Goal: Information Seeking & Learning: Find specific fact

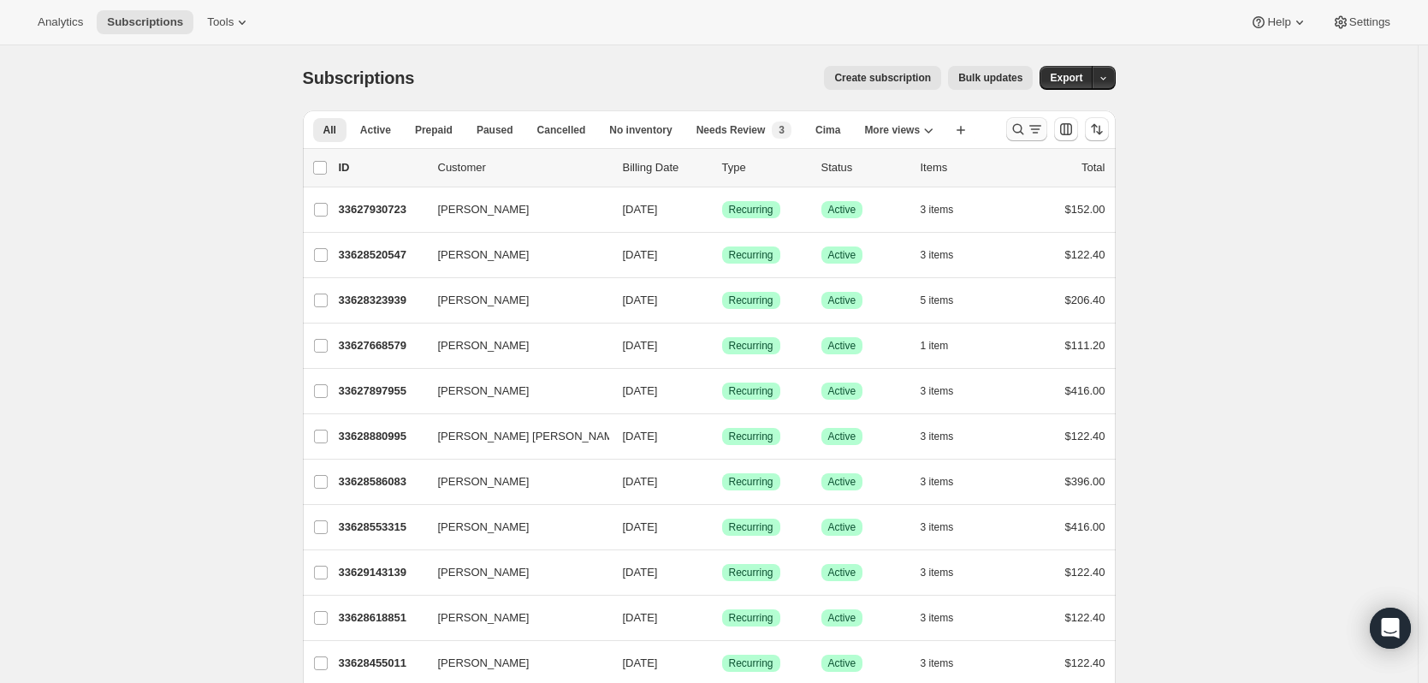
click at [1027, 133] on icon "Search and filter results" at bounding box center [1018, 129] width 17 height 17
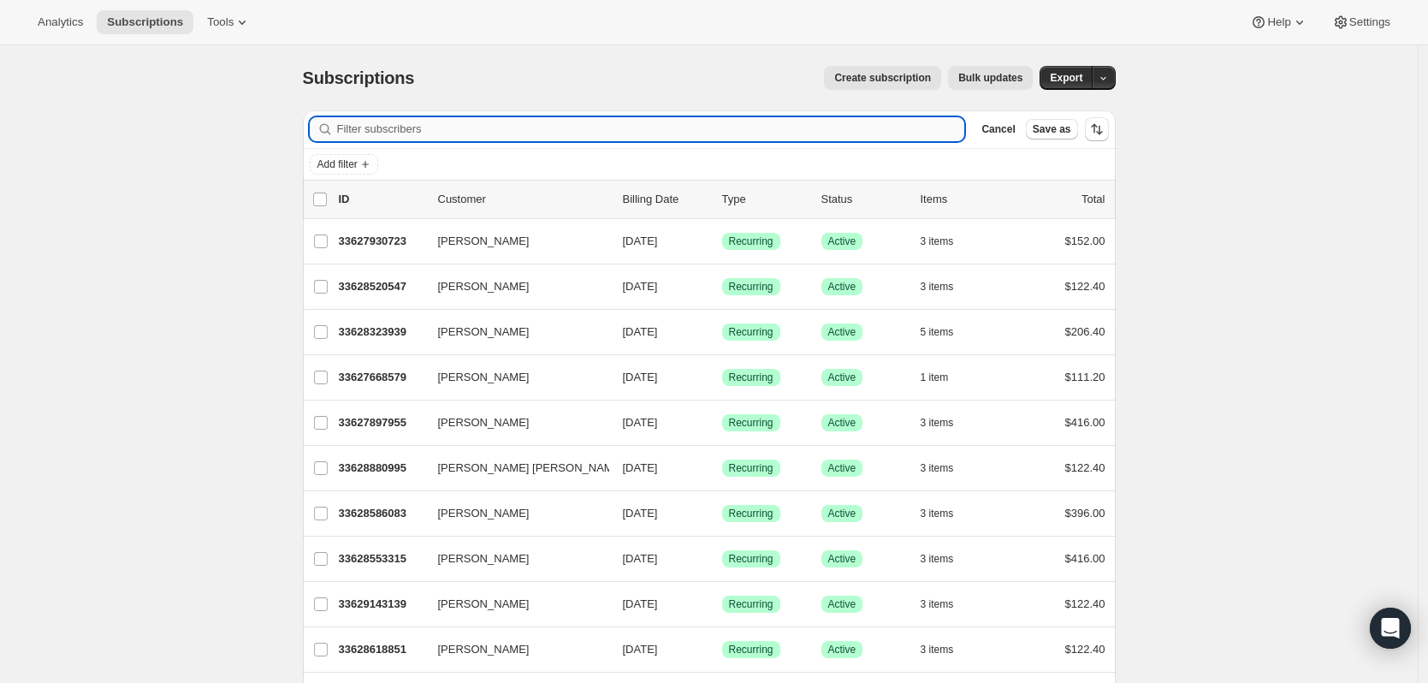
click at [723, 134] on input "Filter subscribers" at bounding box center [651, 129] width 628 height 24
paste input "7077388895"
type input "7077388895"
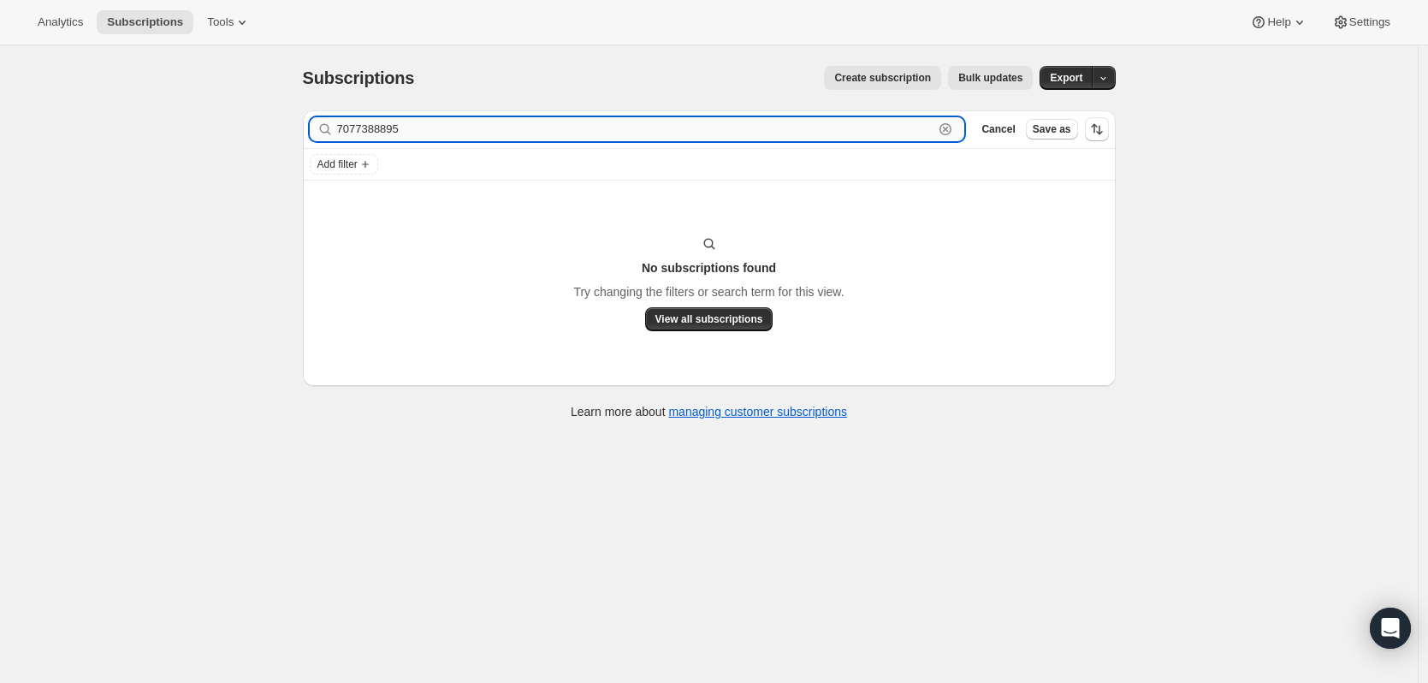
click at [433, 125] on input "7077388895" at bounding box center [635, 129] width 597 height 24
drag, startPoint x: 433, startPoint y: 125, endPoint x: 433, endPoint y: 146, distance: 21.4
click at [433, 126] on input "7077388895" at bounding box center [635, 129] width 597 height 24
click at [408, 130] on input "de [PERSON_NAME]" at bounding box center [635, 129] width 597 height 24
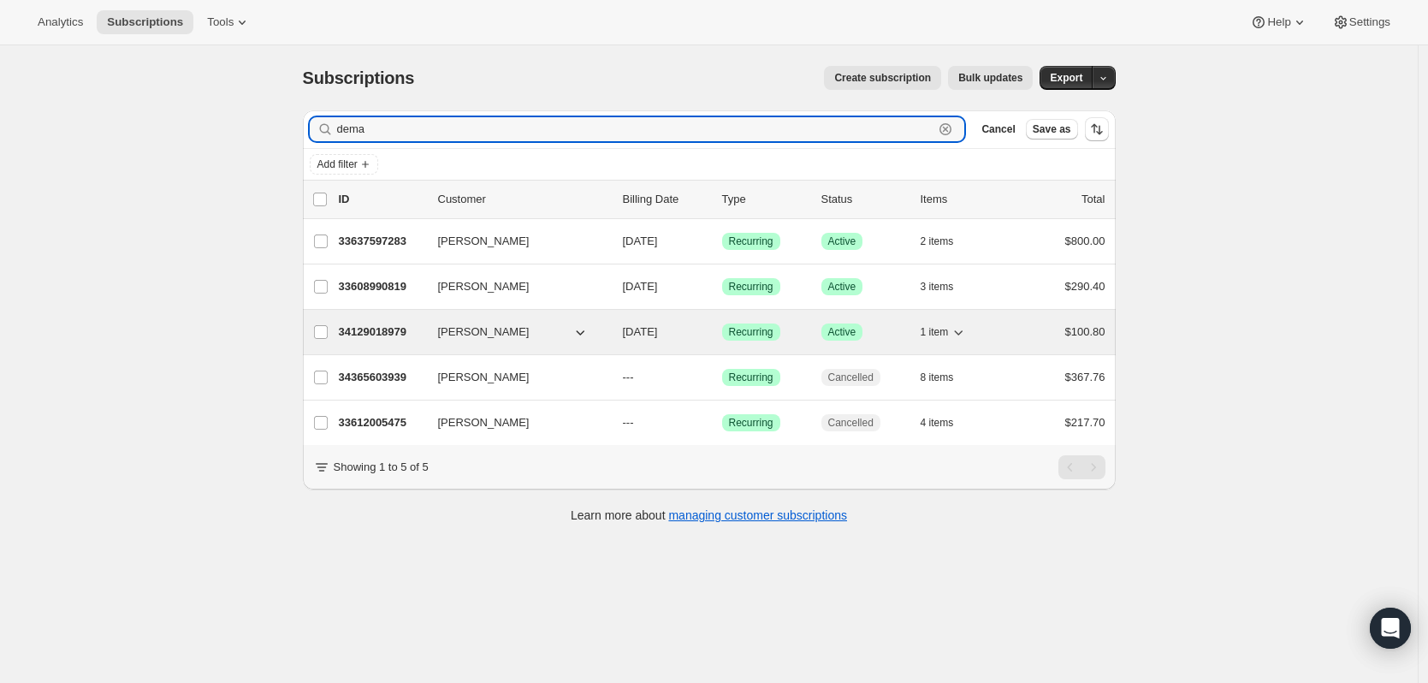
type input "dema"
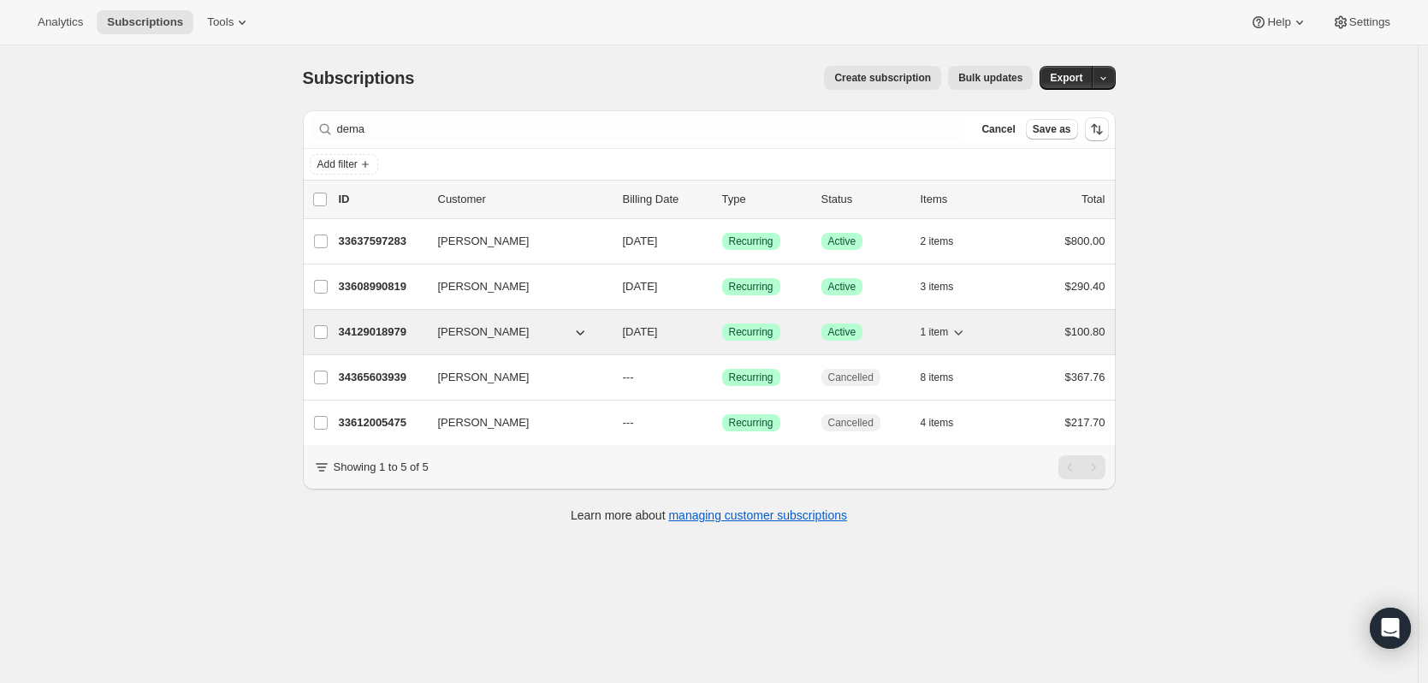
click at [538, 335] on button "[PERSON_NAME]" at bounding box center [513, 331] width 171 height 27
click at [493, 338] on span "[PERSON_NAME]" at bounding box center [484, 331] width 92 height 17
click at [398, 325] on p "34129018979" at bounding box center [382, 331] width 86 height 17
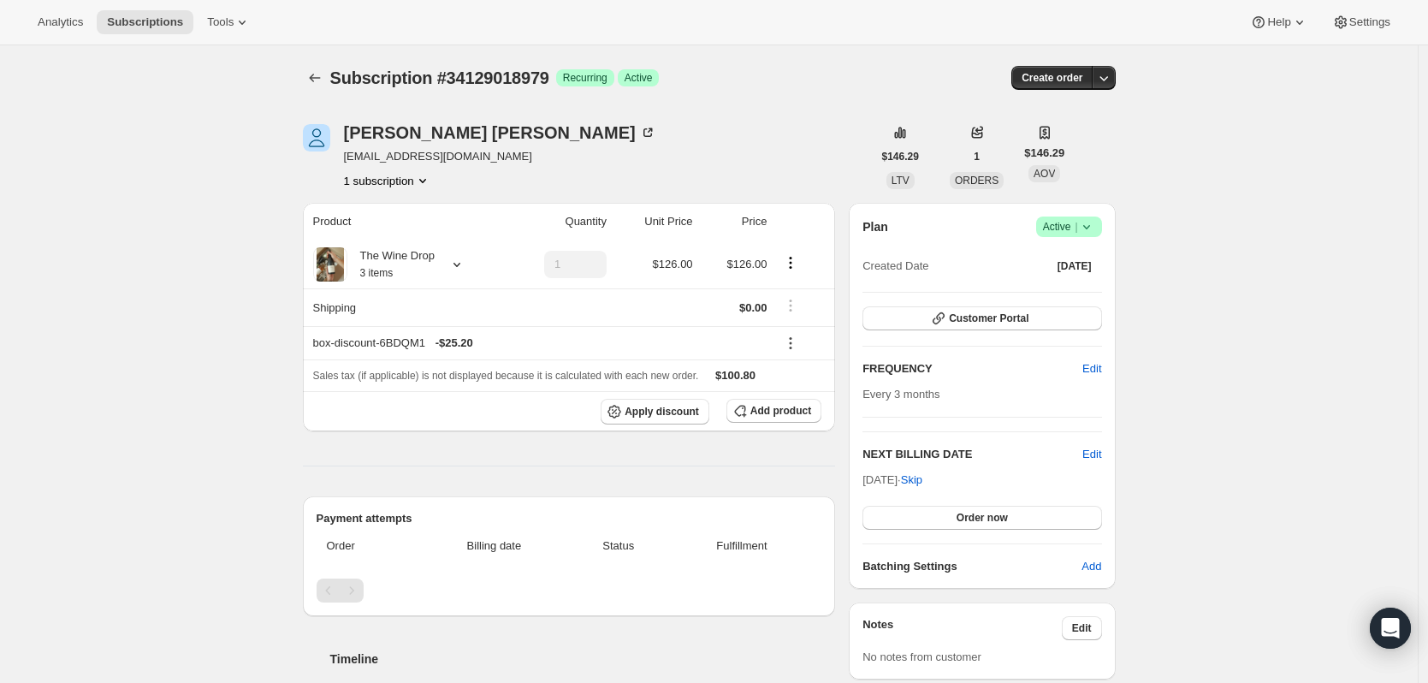
click at [418, 160] on span "[EMAIL_ADDRESS][DOMAIN_NAME]" at bounding box center [500, 156] width 312 height 17
copy span "[EMAIL_ADDRESS][DOMAIN_NAME]"
drag, startPoint x: 348, startPoint y: 128, endPoint x: 494, endPoint y: 137, distance: 145.7
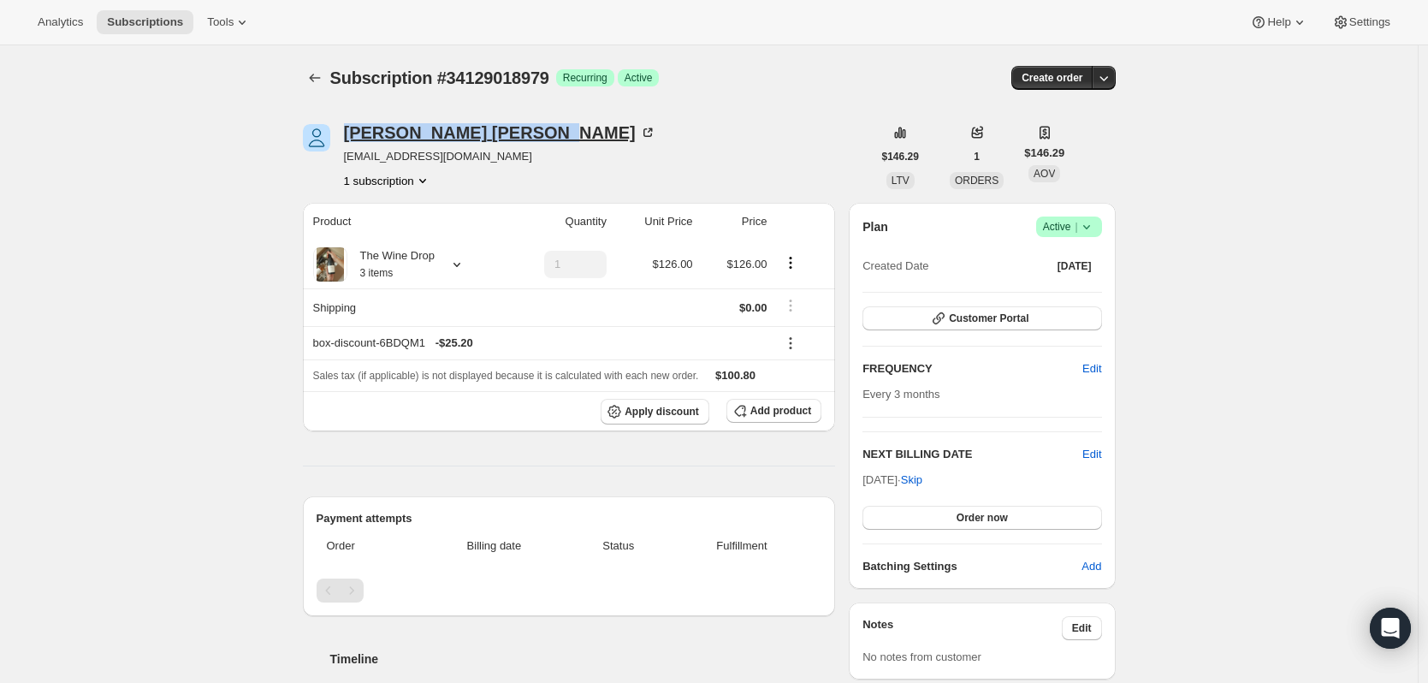
click at [494, 137] on div "[PERSON_NAME]" at bounding box center [500, 132] width 312 height 17
copy div "[PERSON_NAME]"
click at [1185, 295] on div "Subscription #34129018979. This page is ready Subscription #34129018979 Success…" at bounding box center [709, 671] width 1418 height 1253
click at [639, 129] on icon at bounding box center [647, 132] width 17 height 17
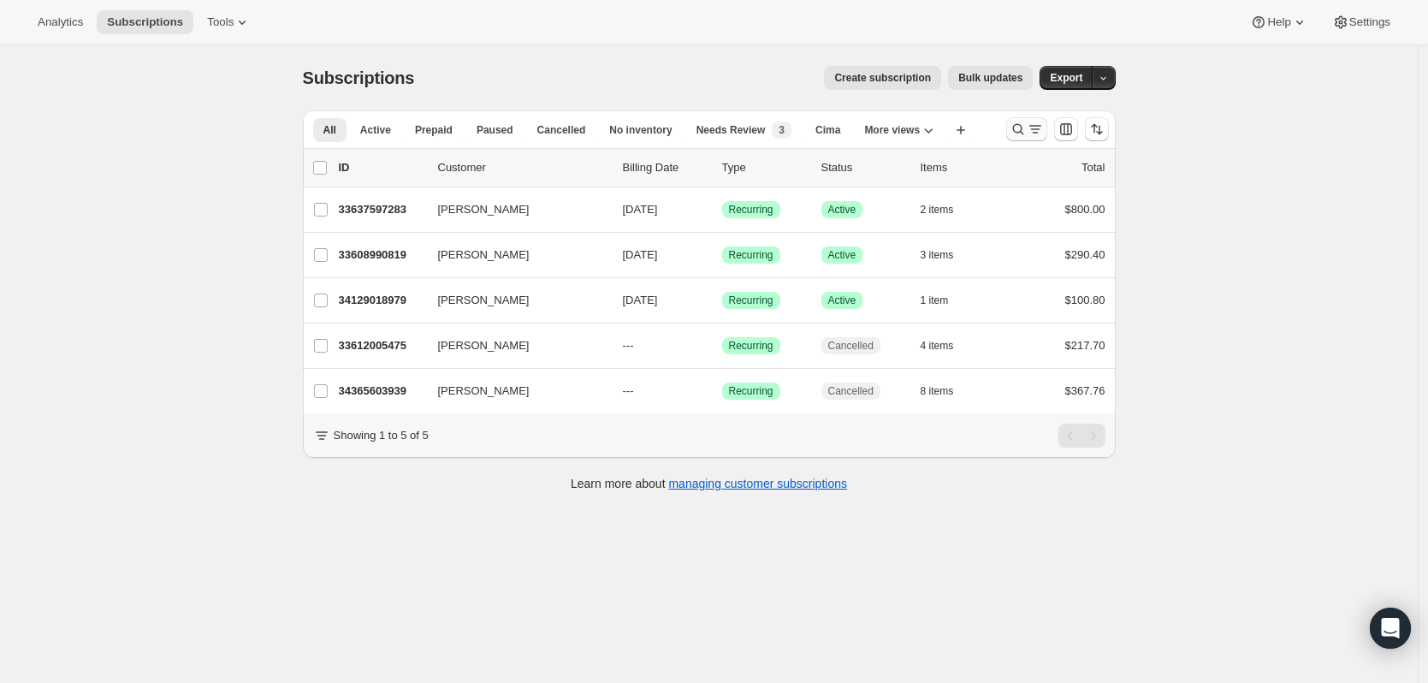
click at [1034, 130] on icon "Search and filter results" at bounding box center [1035, 129] width 17 height 17
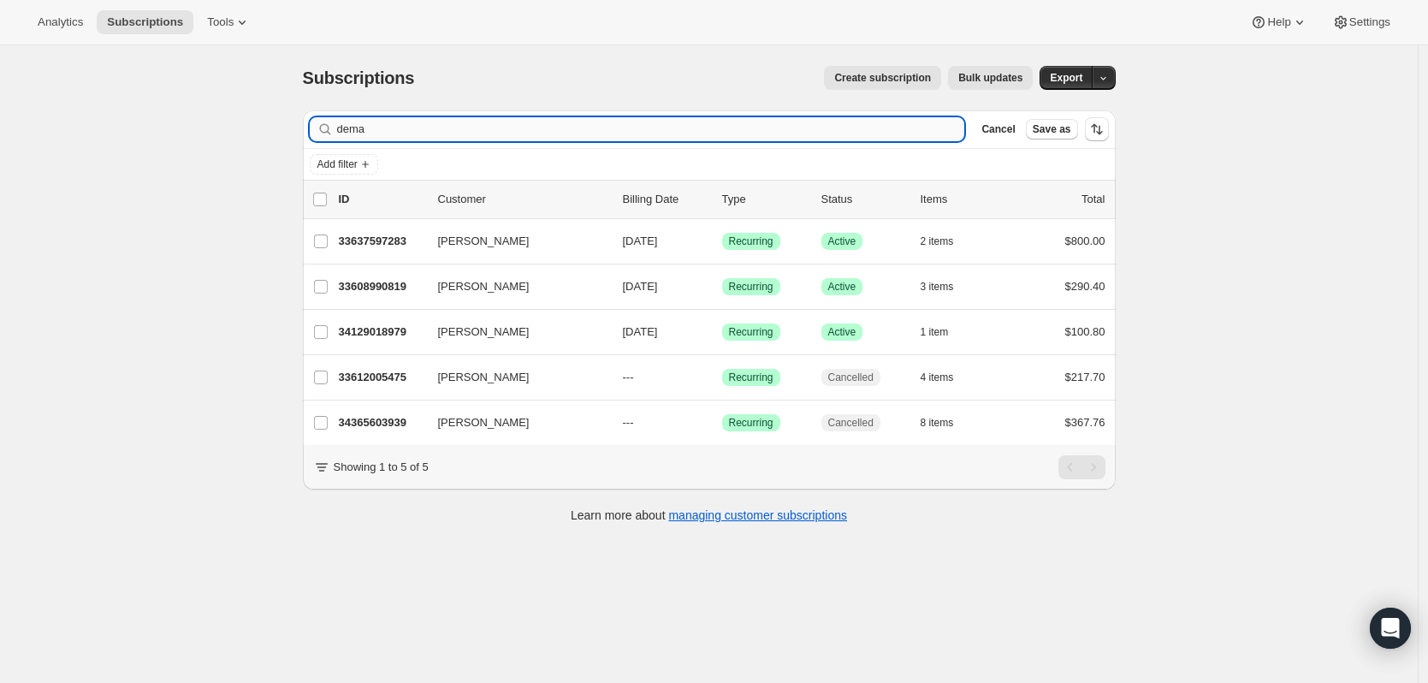
click at [523, 133] on input "dema" at bounding box center [651, 129] width 628 height 24
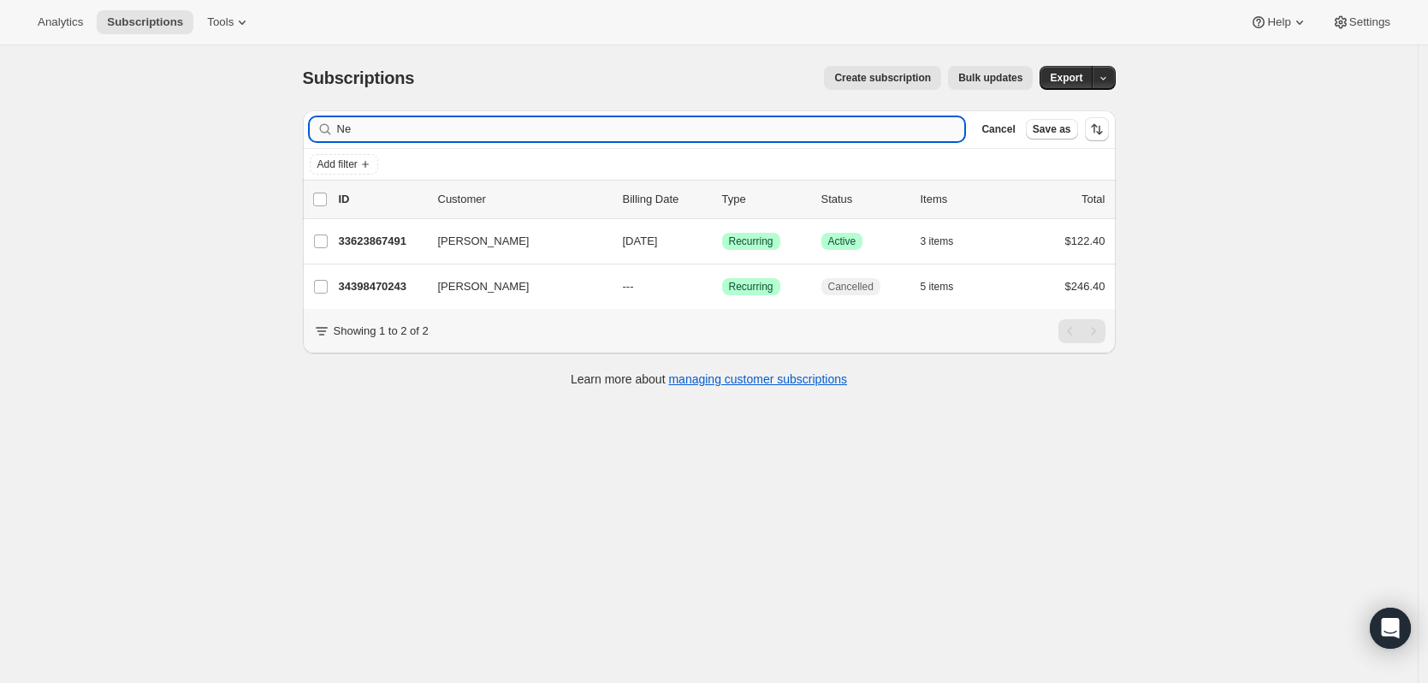
type input "N"
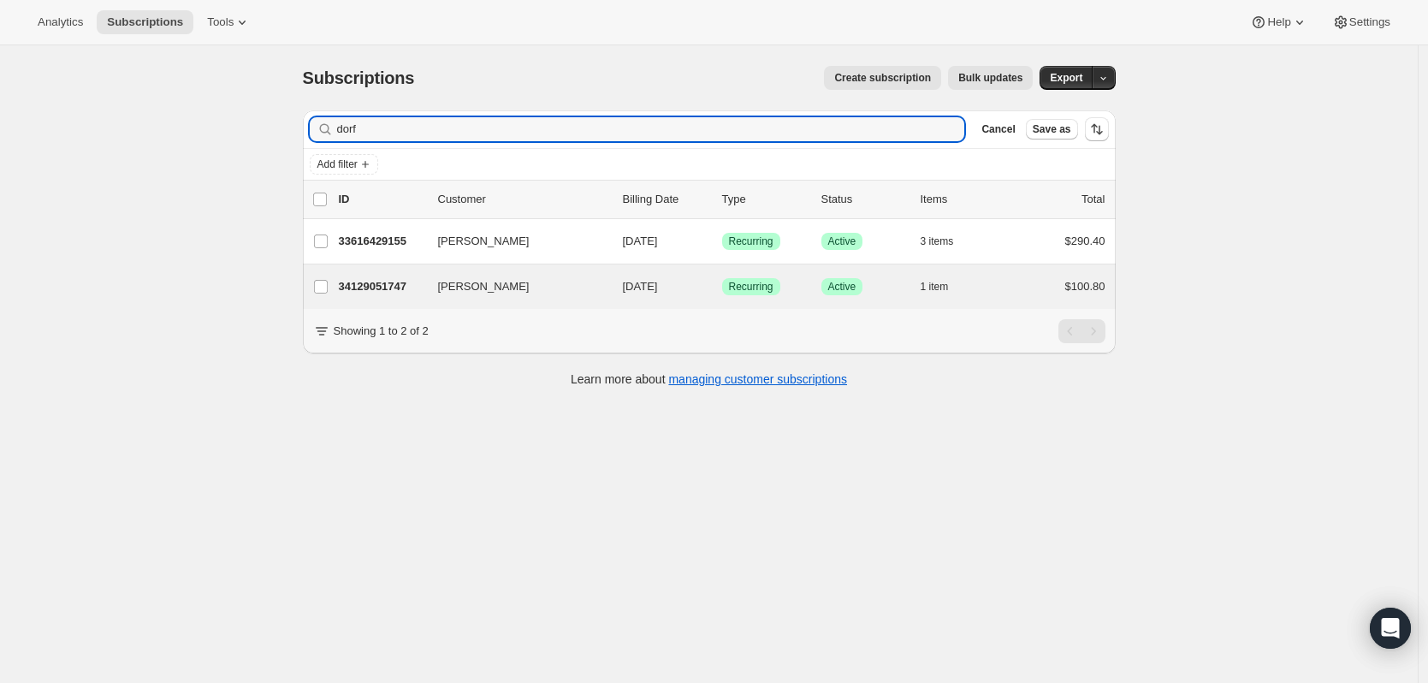
type input "dorf"
drag, startPoint x: 495, startPoint y: 299, endPoint x: 484, endPoint y: 289, distance: 14.6
click at [494, 299] on div "[PERSON_NAME] 34129051747 [PERSON_NAME] [DATE] Success Recurring Success Active…" at bounding box center [709, 286] width 813 height 44
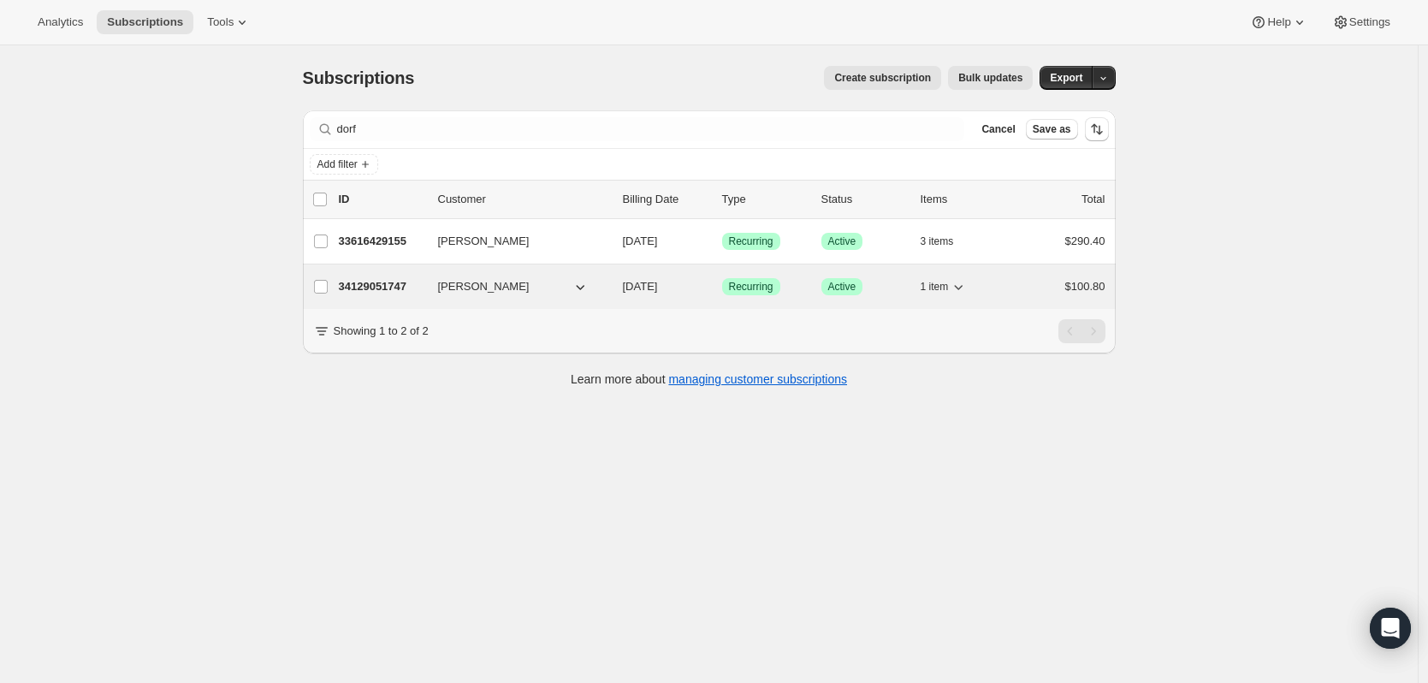
click at [393, 292] on p "34129051747" at bounding box center [382, 286] width 86 height 17
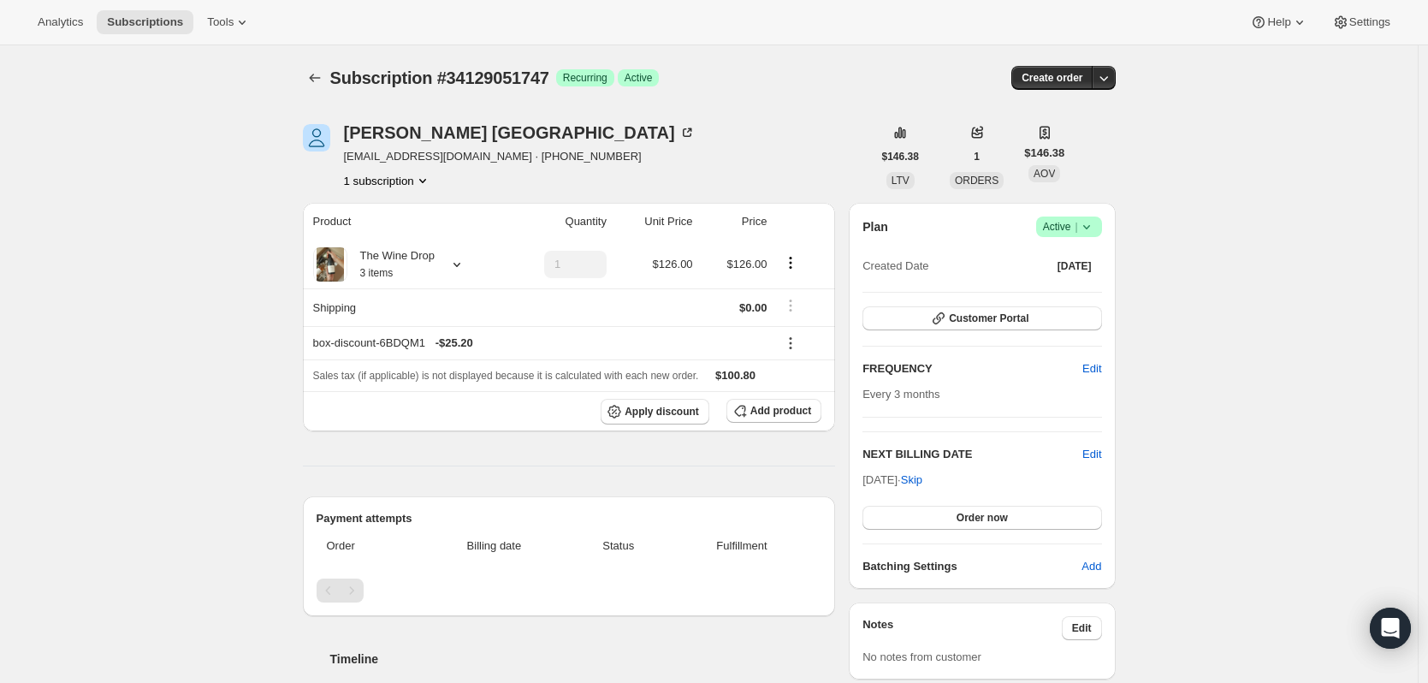
drag, startPoint x: 436, startPoint y: 133, endPoint x: 625, endPoint y: 104, distance: 191.3
click at [661, 97] on div "Subscription #34129051747. This page is ready Subscription #34129051747 Success…" at bounding box center [709, 77] width 813 height 65
drag, startPoint x: 348, startPoint y: 115, endPoint x: 495, endPoint y: 135, distance: 148.6
click at [495, 135] on div "[PERSON_NAME] [EMAIL_ADDRESS][DOMAIN_NAME] · [PHONE_NUMBER] 1 subscription $146…" at bounding box center [702, 663] width 827 height 1133
copy div "[PERSON_NAME]"
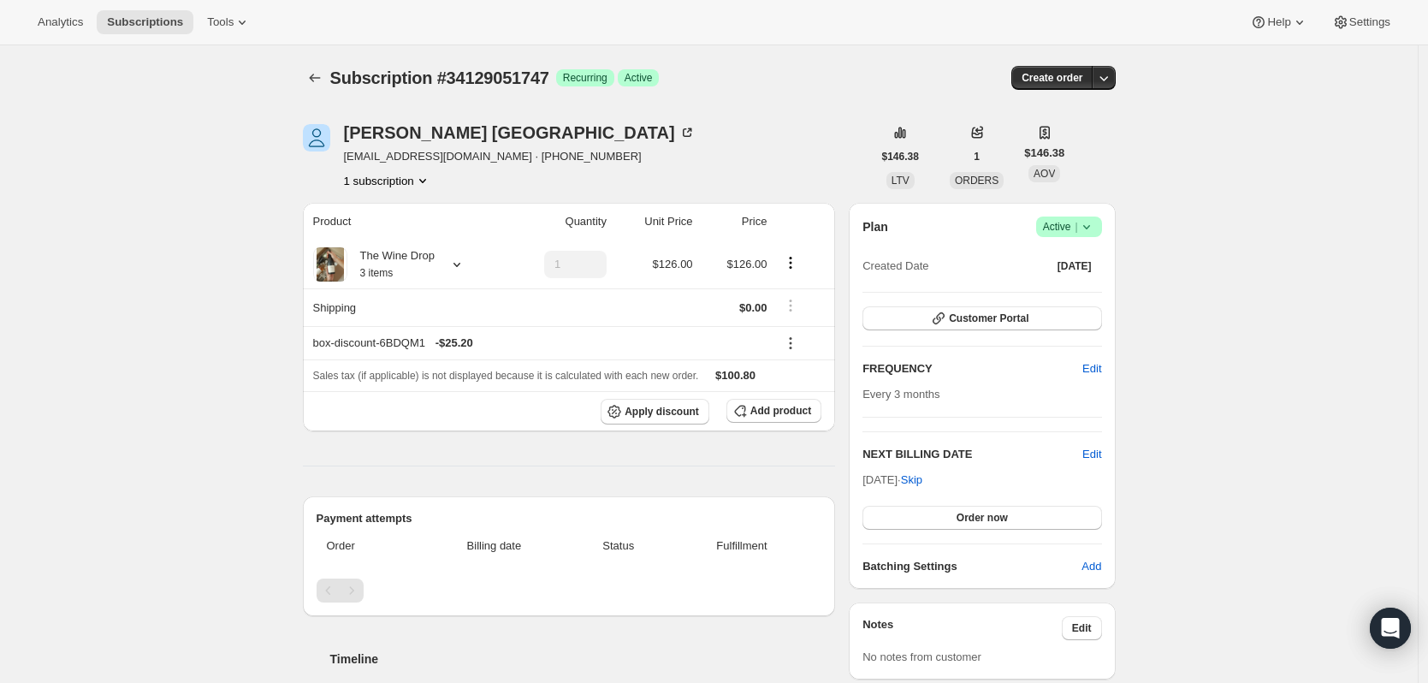
click at [660, 141] on div "[PERSON_NAME] [EMAIL_ADDRESS][DOMAIN_NAME] · [PHONE_NUMBER] 1 subscription" at bounding box center [587, 156] width 569 height 65
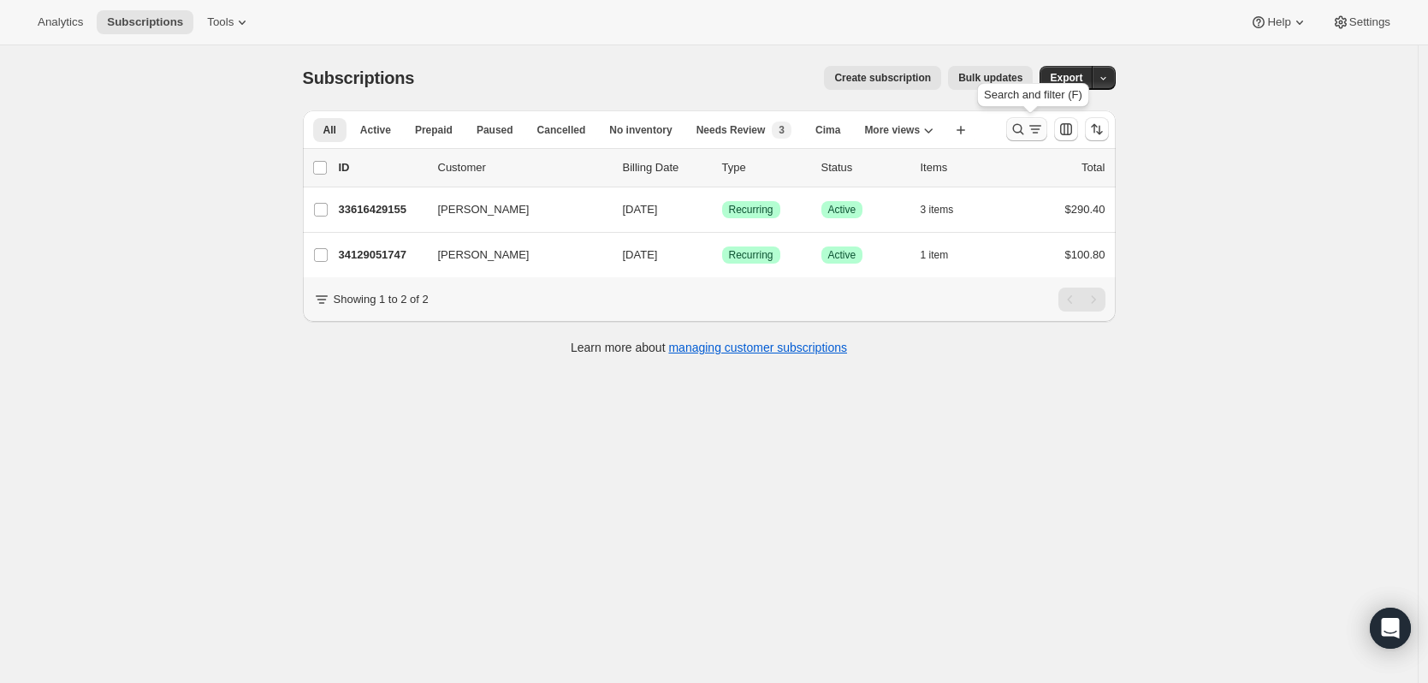
click at [1032, 134] on icon "Search and filter results" at bounding box center [1035, 129] width 17 height 17
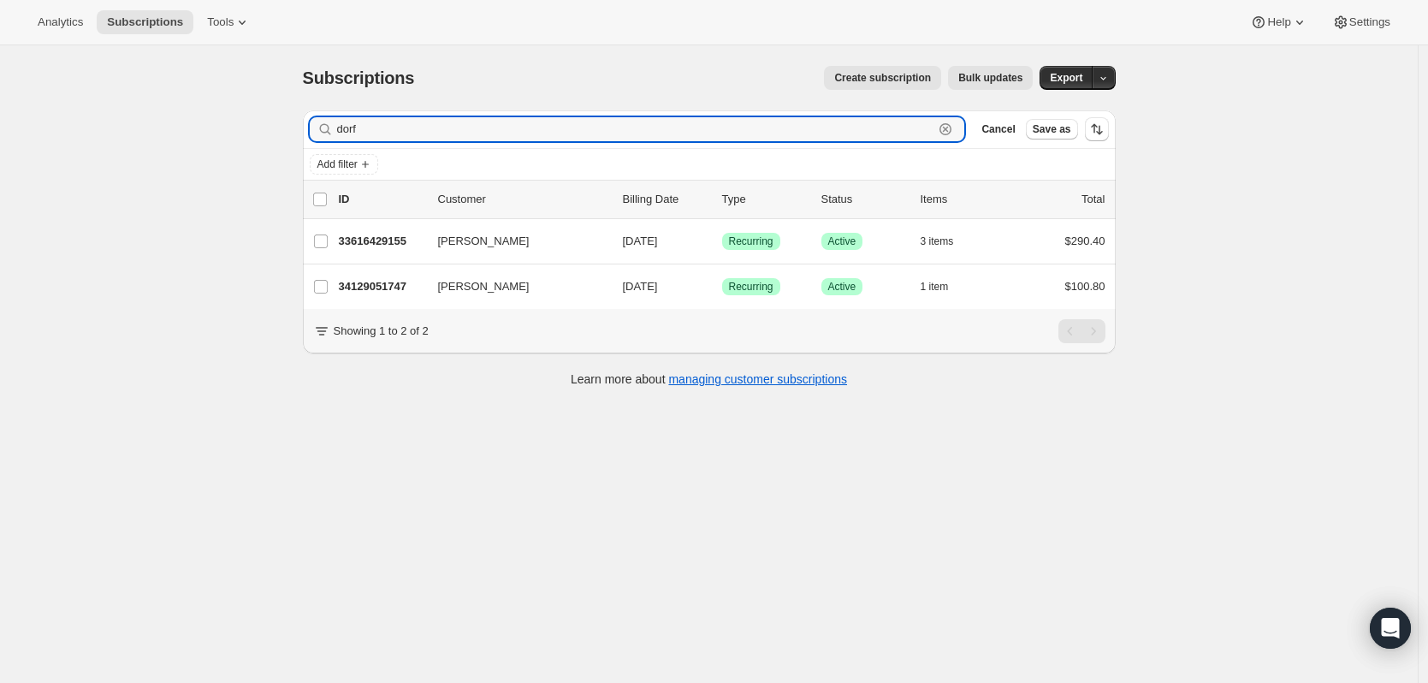
click at [954, 132] on icon "button" at bounding box center [945, 129] width 17 height 17
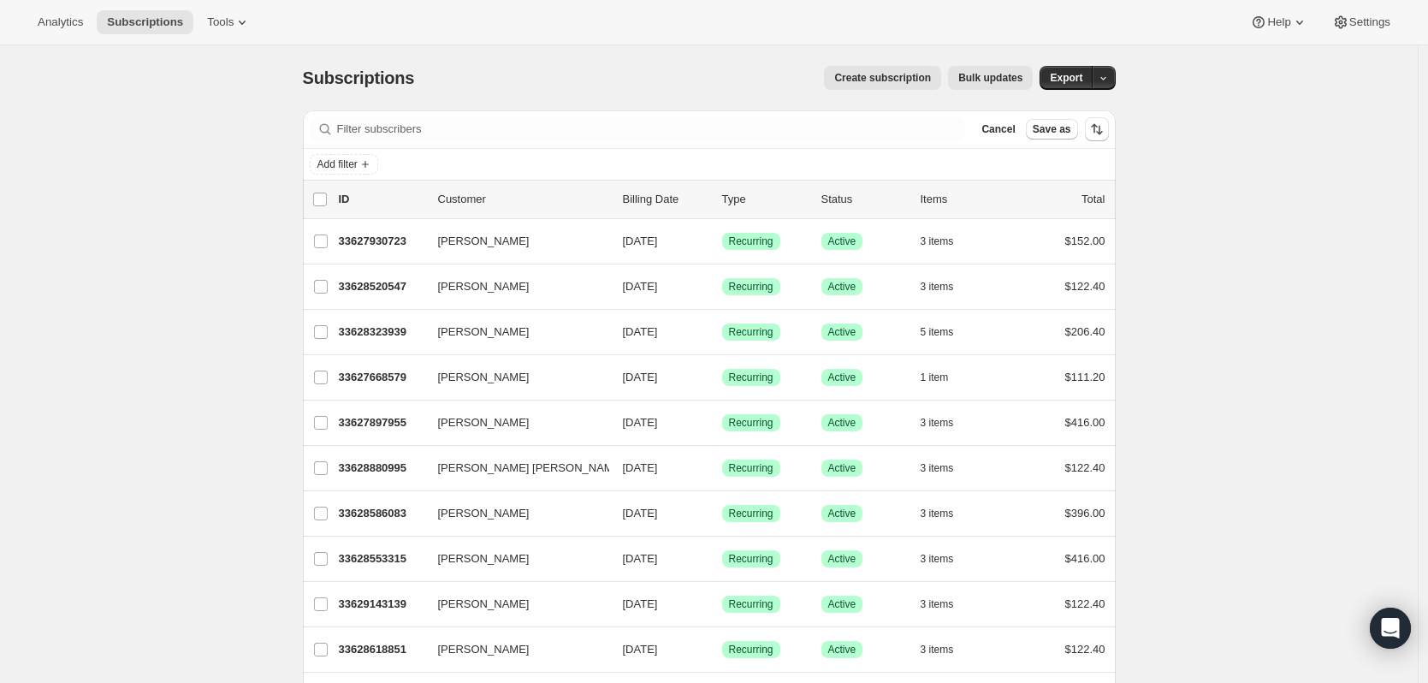
drag, startPoint x: 1191, startPoint y: 181, endPoint x: 1288, endPoint y: 268, distance: 130.3
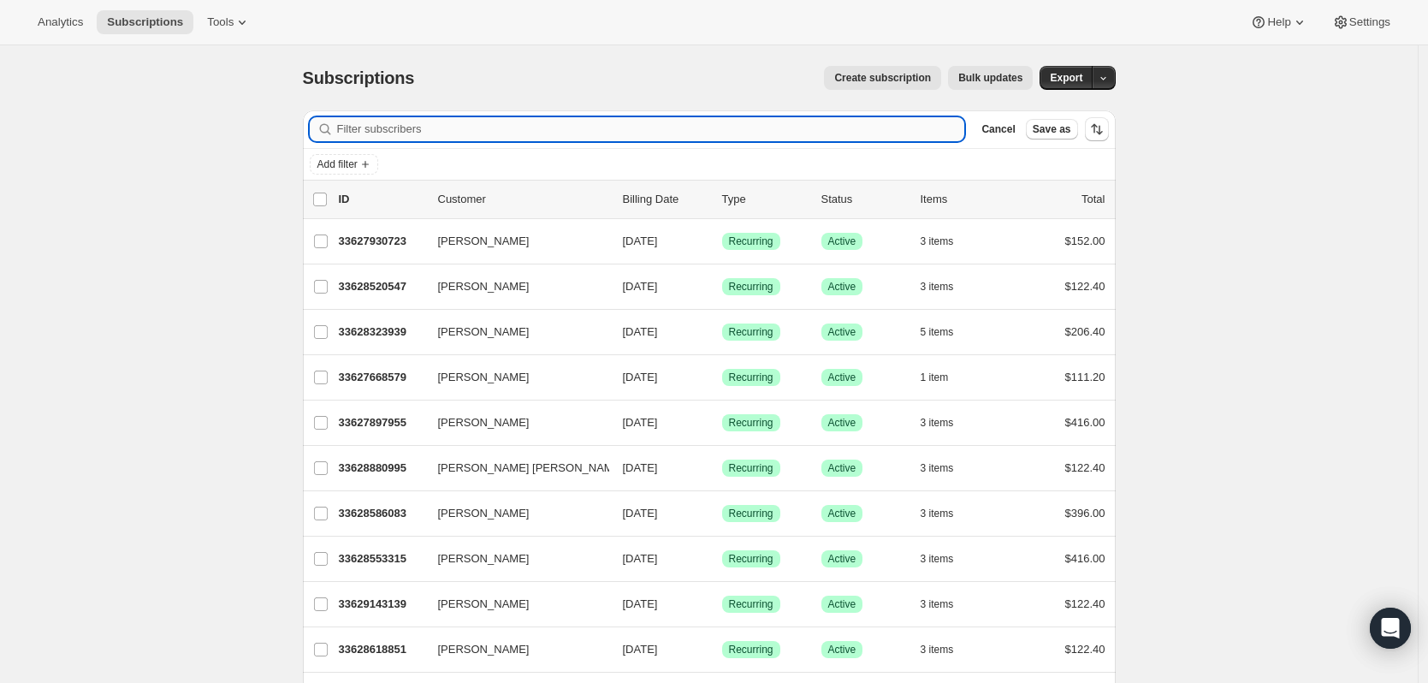
click at [965, 130] on input "Filter subscribers" at bounding box center [651, 129] width 628 height 24
click at [965, 125] on input "Filter subscribers" at bounding box center [651, 129] width 628 height 24
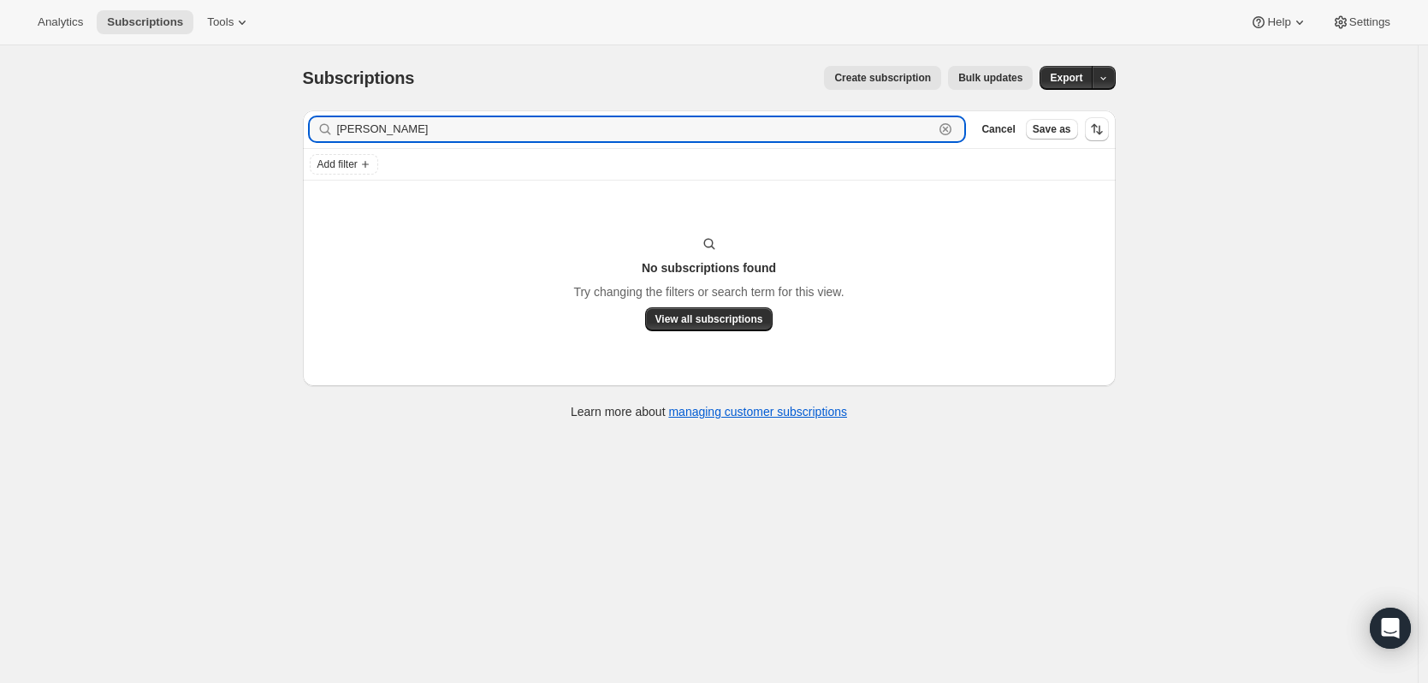
type input "[PERSON_NAME]"
click at [519, 150] on div "Add filter" at bounding box center [709, 164] width 813 height 31
click at [510, 130] on input "[PERSON_NAME]" at bounding box center [635, 129] width 597 height 24
